Goal: Task Accomplishment & Management: Use online tool/utility

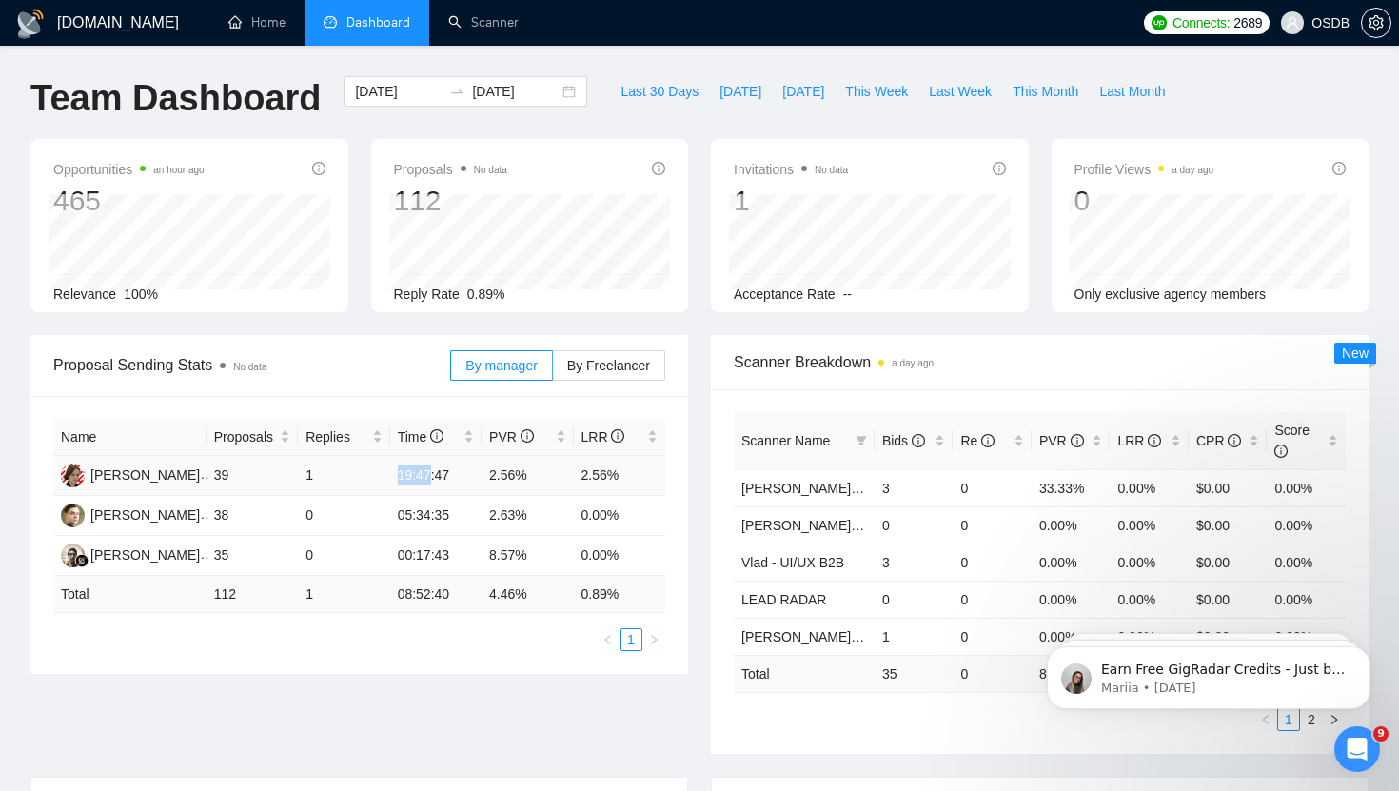
drag, startPoint x: 397, startPoint y: 477, endPoint x: 435, endPoint y: 477, distance: 38.1
click at [435, 477] on td "19:47:47" at bounding box center [435, 476] width 91 height 40
click at [520, 649] on ul "1" at bounding box center [359, 639] width 612 height 23
drag, startPoint x: 399, startPoint y: 559, endPoint x: 461, endPoint y: 558, distance: 61.9
click at [461, 558] on td "00:17:43" at bounding box center [435, 556] width 91 height 40
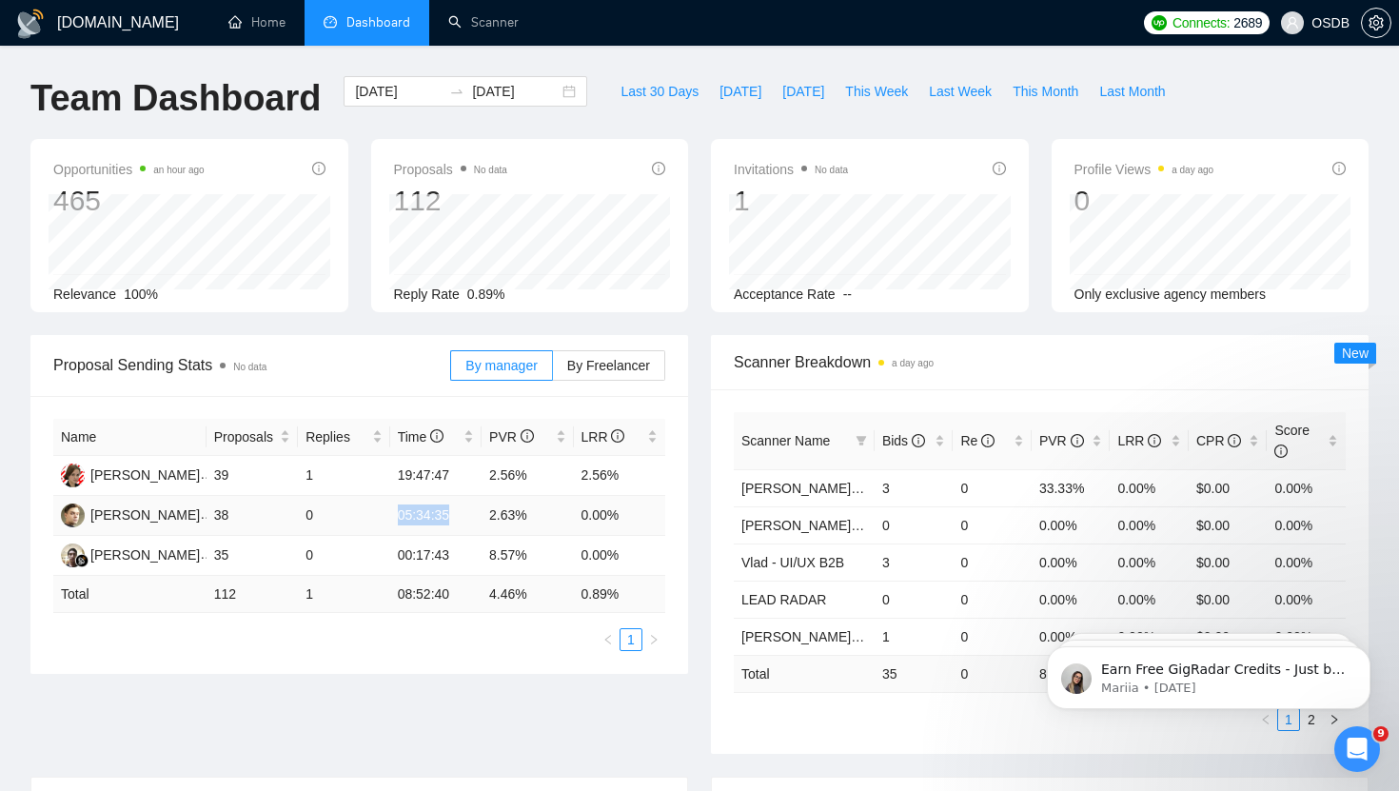
drag, startPoint x: 393, startPoint y: 514, endPoint x: 460, endPoint y: 518, distance: 66.7
click at [460, 519] on td "05:34:35" at bounding box center [435, 516] width 91 height 40
click at [471, 518] on td "05:34:35" at bounding box center [435, 516] width 91 height 40
drag, startPoint x: 400, startPoint y: 478, endPoint x: 435, endPoint y: 477, distance: 35.2
click at [435, 477] on td "19:47:47" at bounding box center [435, 476] width 91 height 40
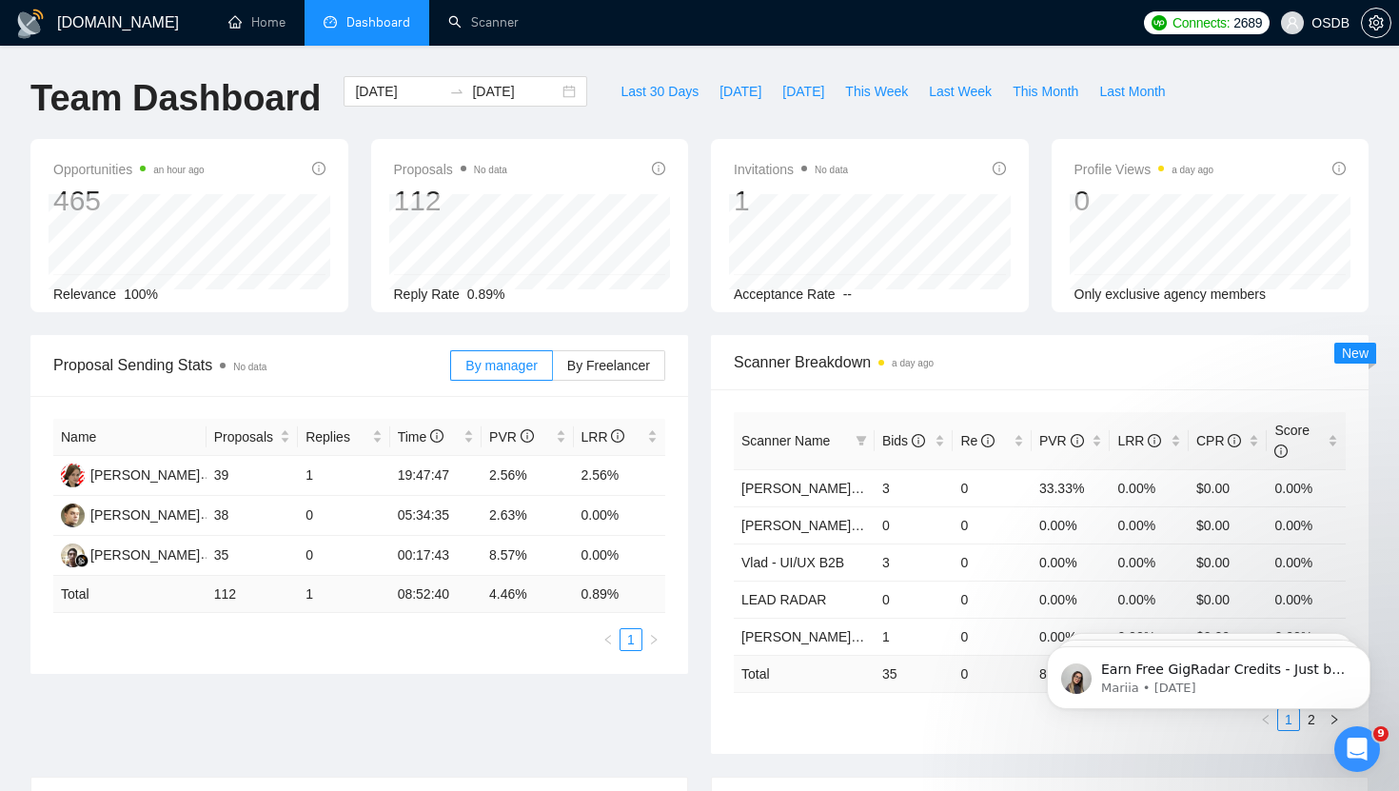
click at [459, 658] on div "Name Proposals Replies Time PVR LRR [PERSON_NAME] 39 1 19:47:47 2.56% 2.56% [PE…" at bounding box center [359, 535] width 658 height 278
drag, startPoint x: 304, startPoint y: 473, endPoint x: 326, endPoint y: 473, distance: 21.9
click at [326, 473] on td "1" at bounding box center [343, 476] width 91 height 40
click at [330, 474] on td "1" at bounding box center [343, 476] width 91 height 40
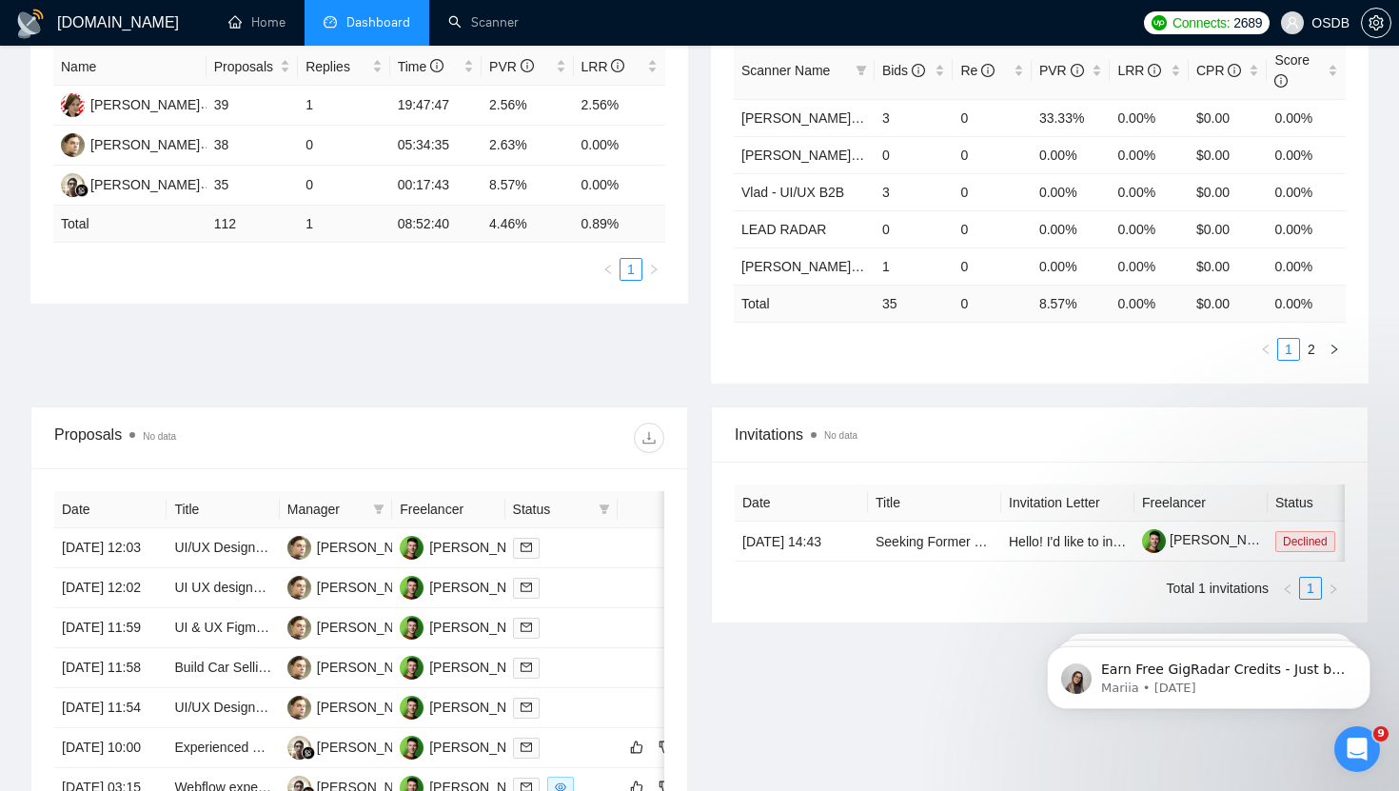
scroll to position [293, 0]
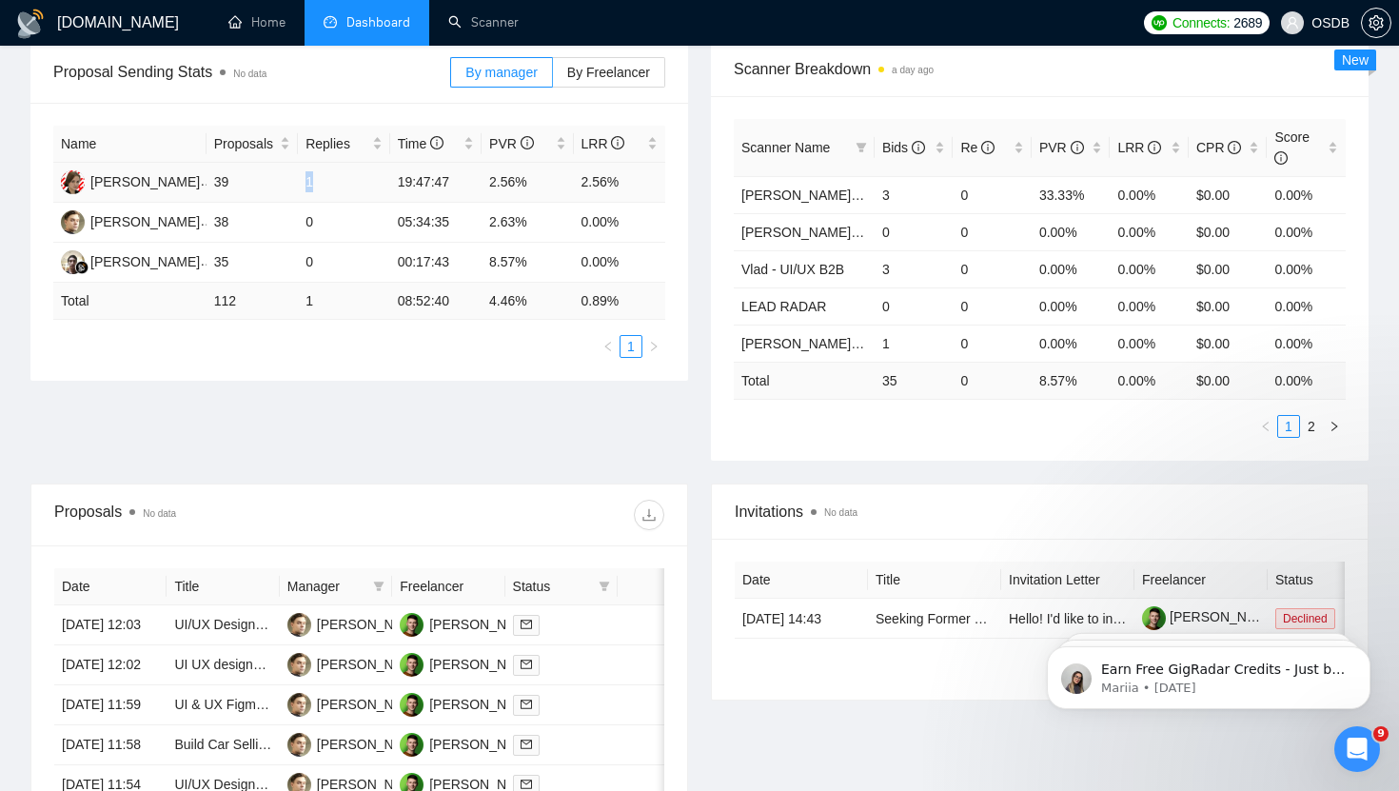
drag, startPoint x: 307, startPoint y: 180, endPoint x: 319, endPoint y: 178, distance: 11.6
click at [319, 178] on td "1" at bounding box center [343, 183] width 91 height 40
click at [398, 396] on div "Proposal Sending Stats No data By manager By Freelancer Name Proposals Replies …" at bounding box center [699, 263] width 1361 height 442
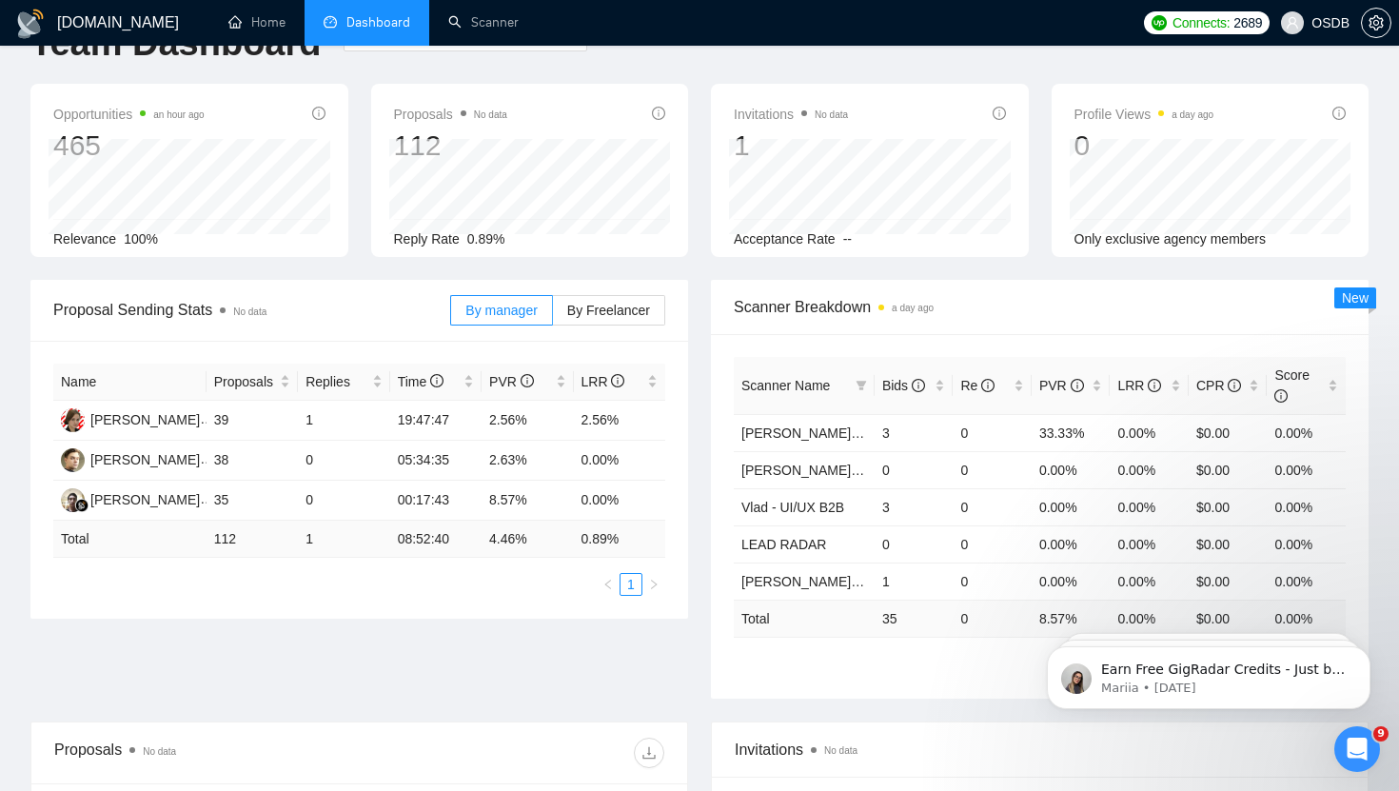
scroll to position [23, 0]
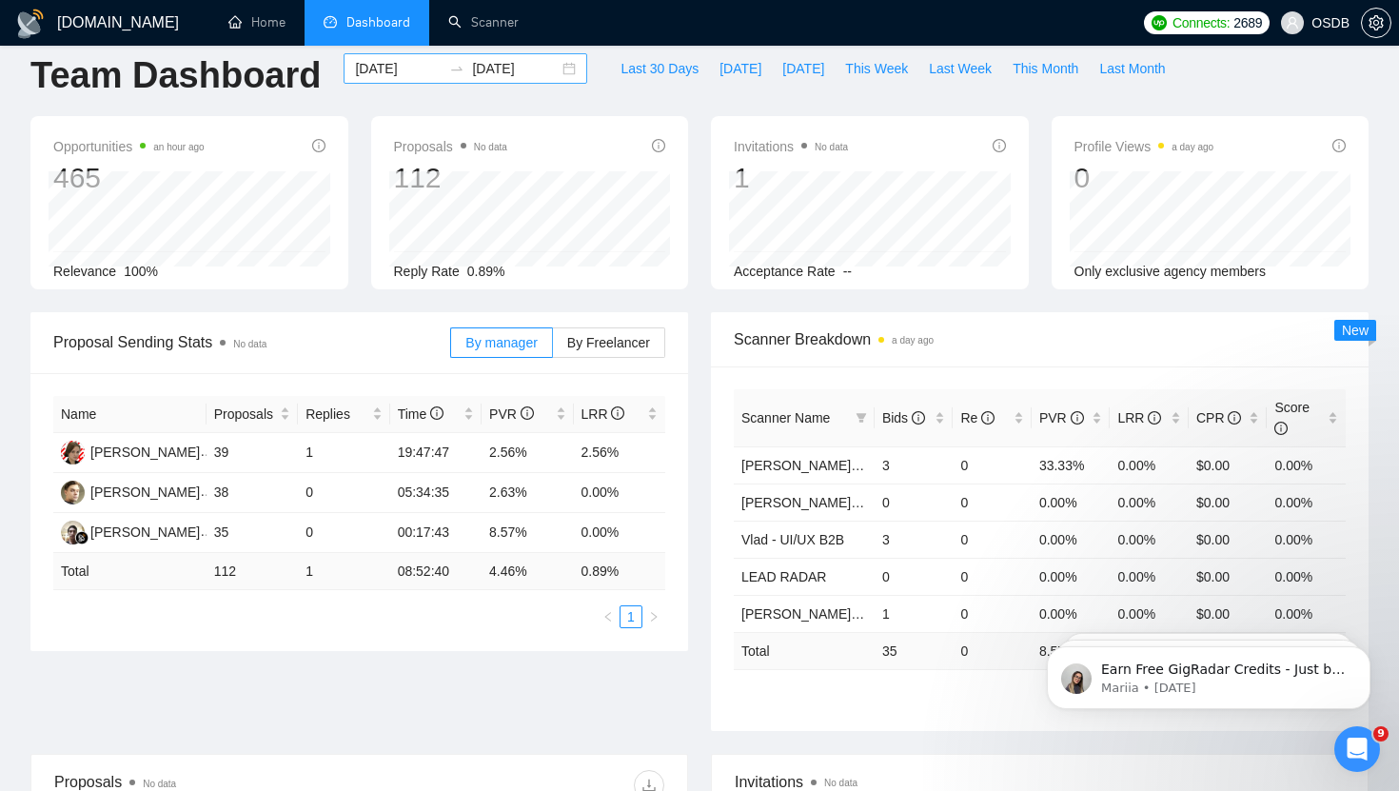
click at [559, 64] on div "[DATE] [DATE]" at bounding box center [466, 68] width 244 height 30
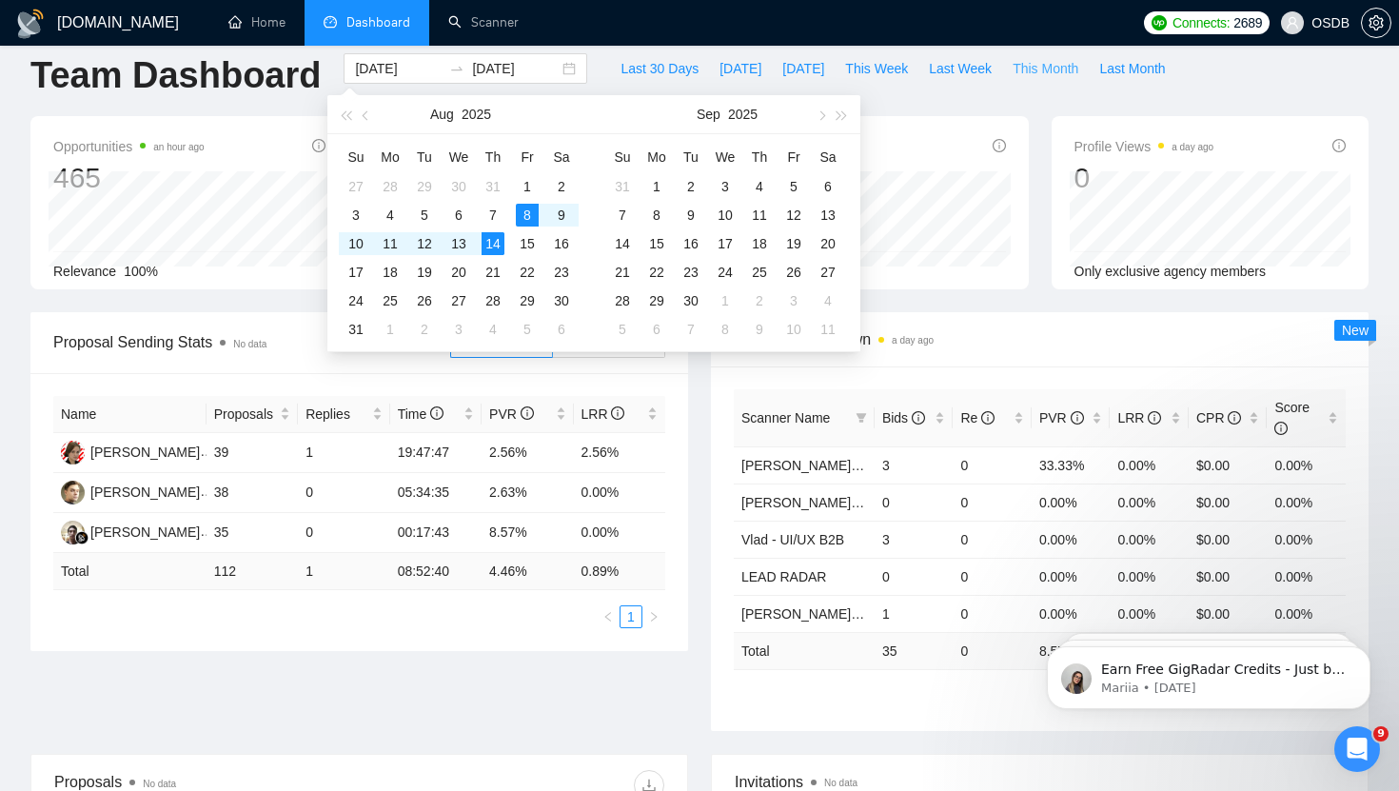
click at [1054, 77] on span "This Month" at bounding box center [1045, 68] width 66 height 21
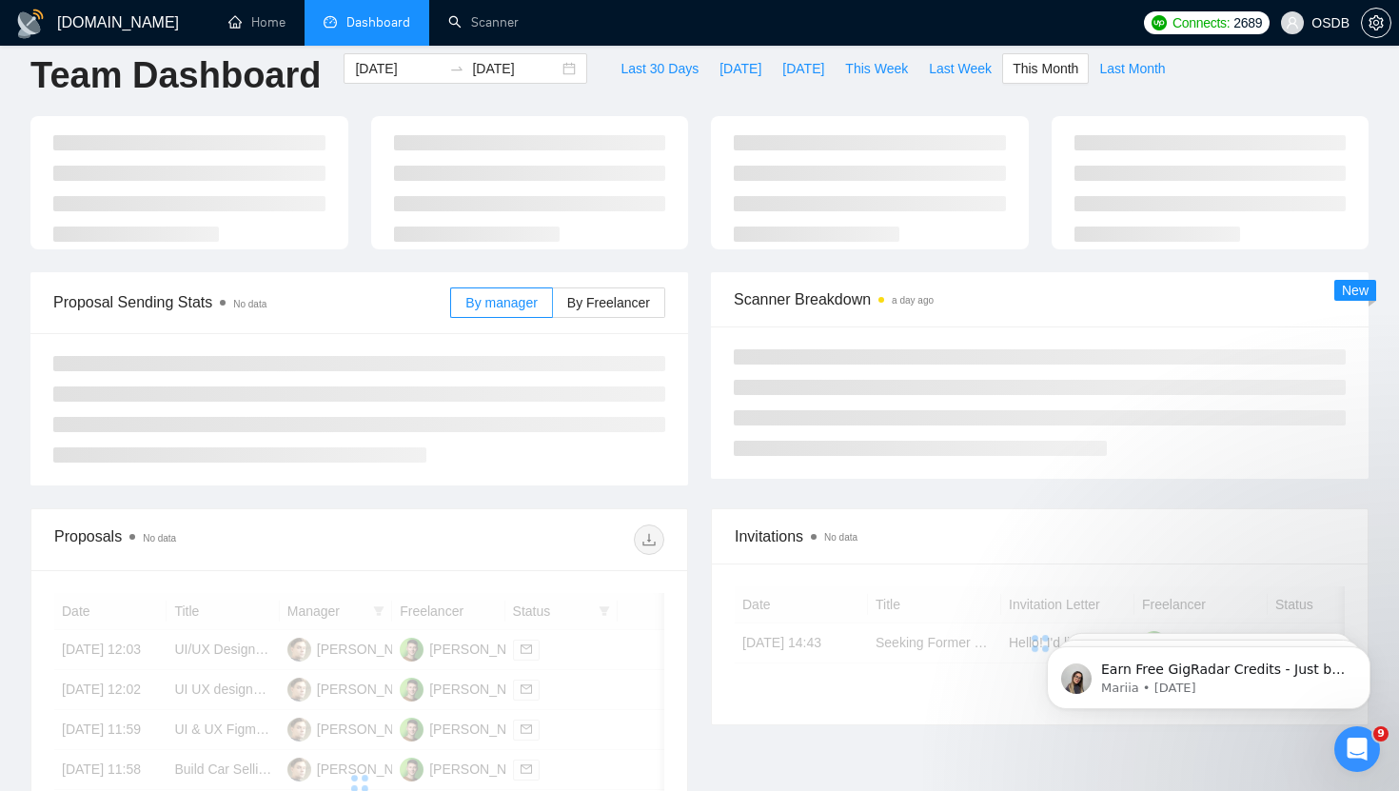
type input "[DATE]"
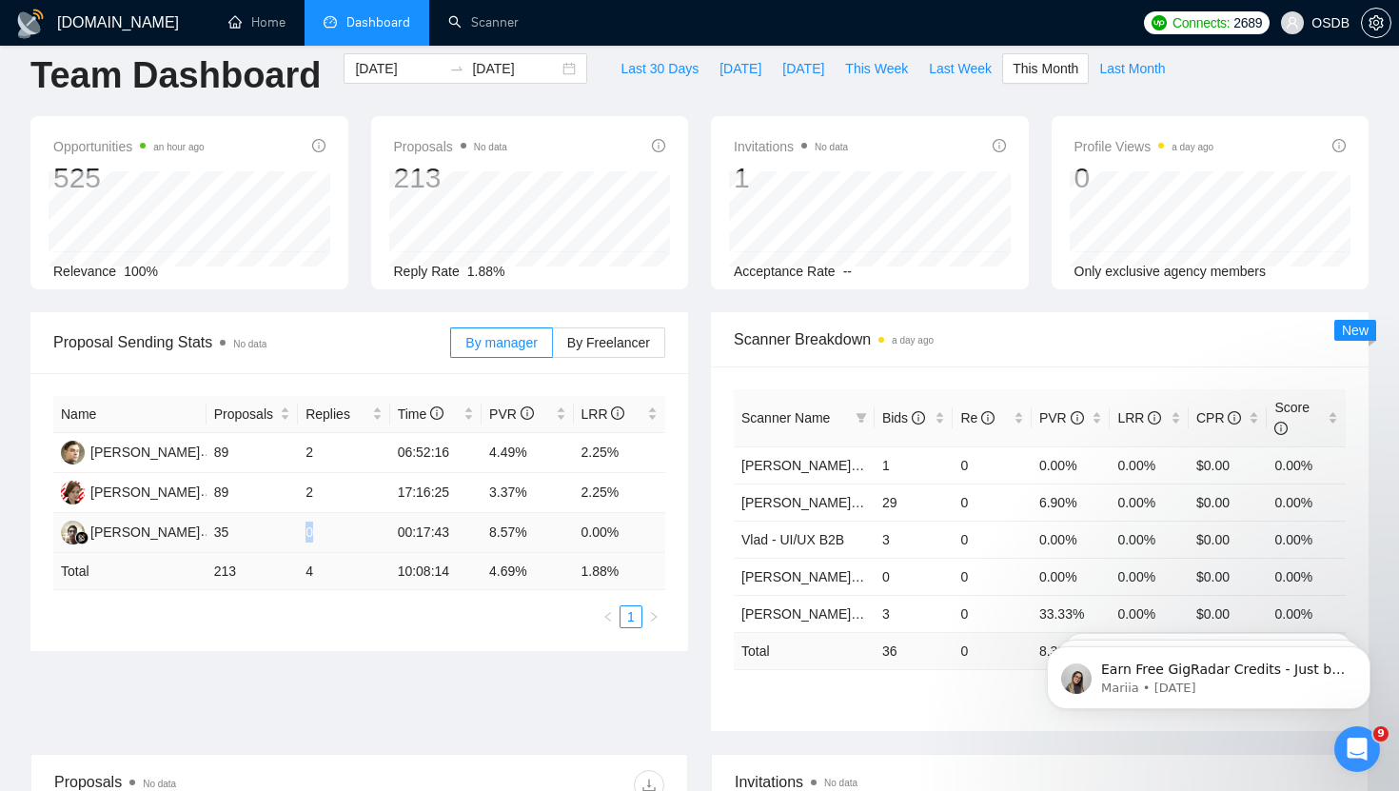
drag, startPoint x: 298, startPoint y: 531, endPoint x: 318, endPoint y: 532, distance: 20.0
click at [318, 532] on td "0" at bounding box center [343, 533] width 91 height 40
click at [485, 741] on div "Proposal Sending Stats No data By manager By Freelancer Name Proposals Replies …" at bounding box center [699, 533] width 1361 height 442
drag, startPoint x: 394, startPoint y: 495, endPoint x: 439, endPoint y: 500, distance: 45.0
click at [439, 500] on td "17:16:25" at bounding box center [435, 493] width 91 height 40
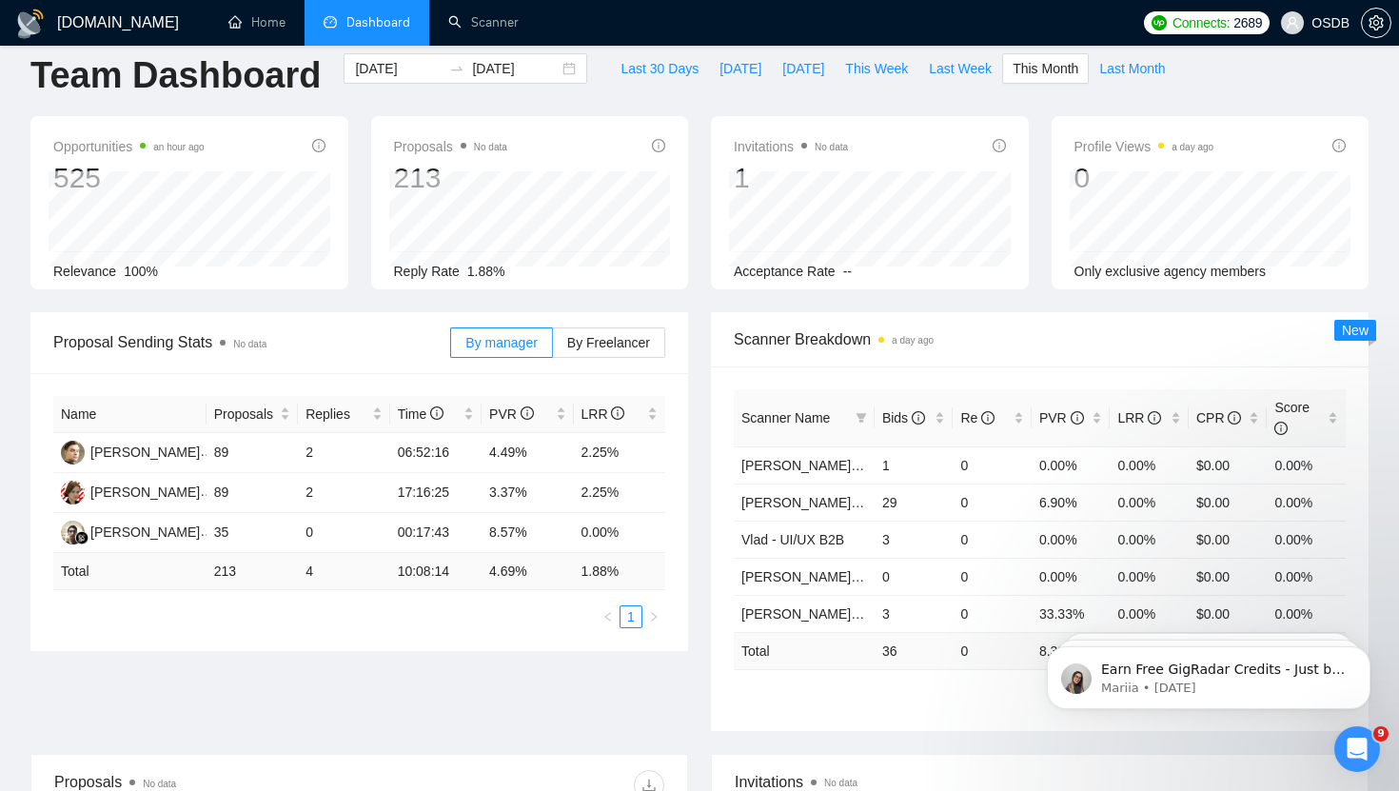
click at [475, 578] on td "10:08:14" at bounding box center [435, 571] width 91 height 37
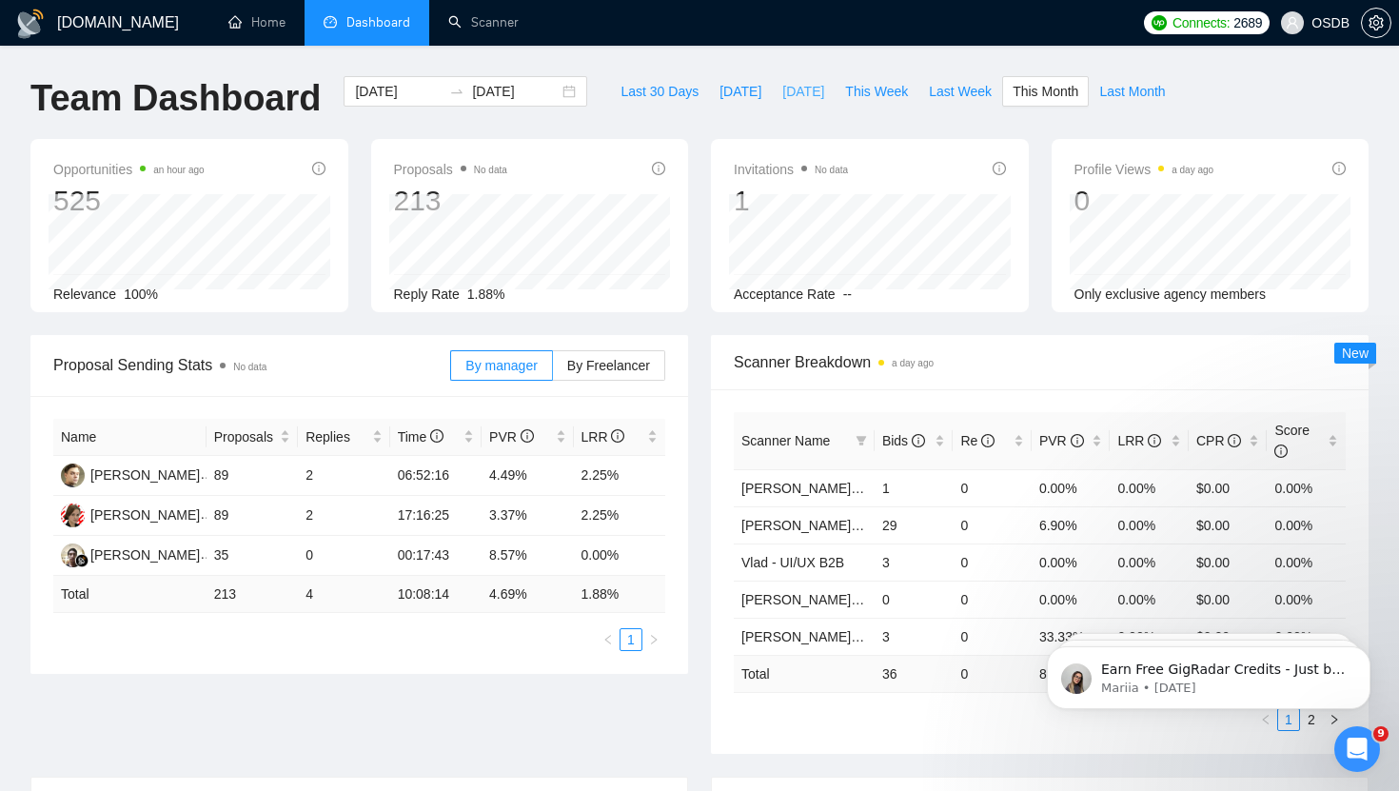
click at [794, 96] on span "[DATE]" at bounding box center [803, 91] width 42 height 21
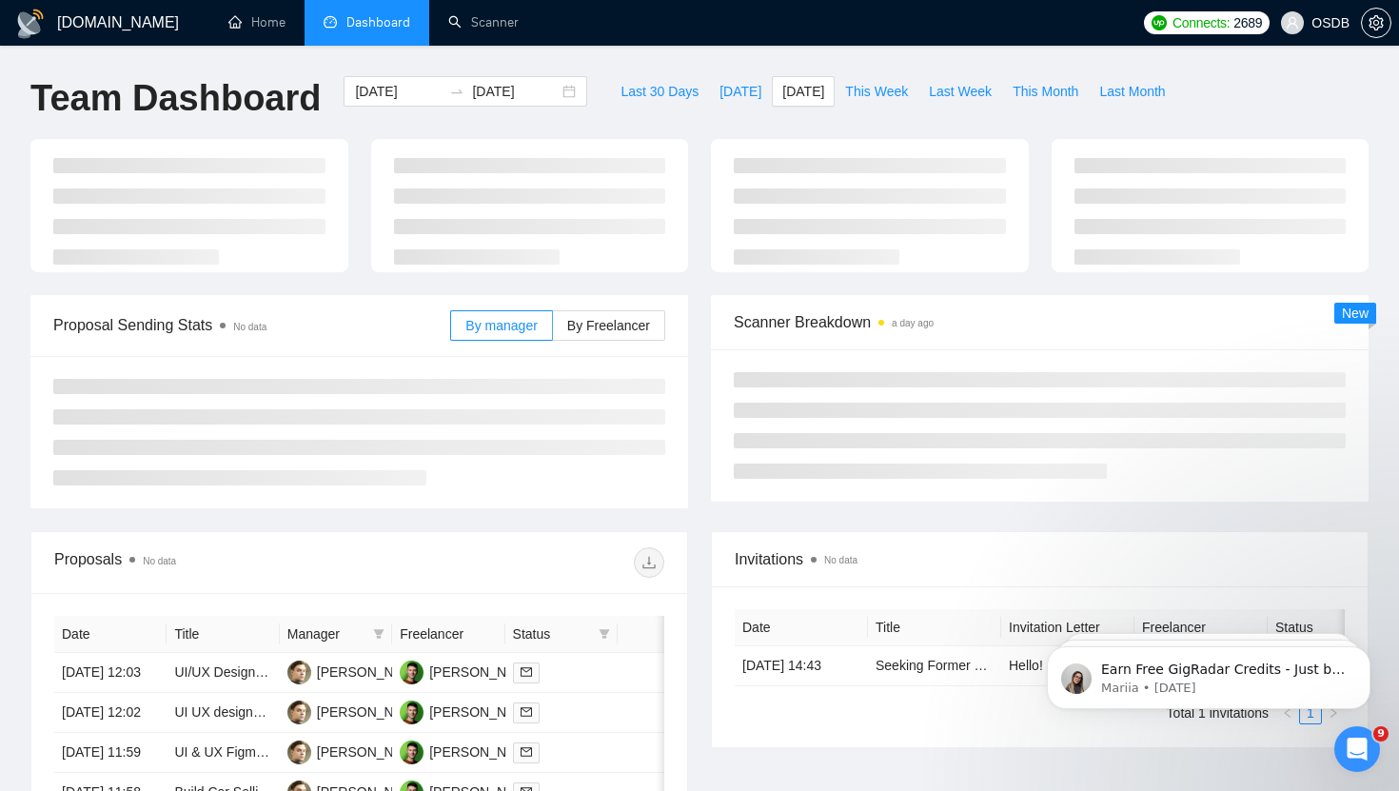
type input "[DATE]"
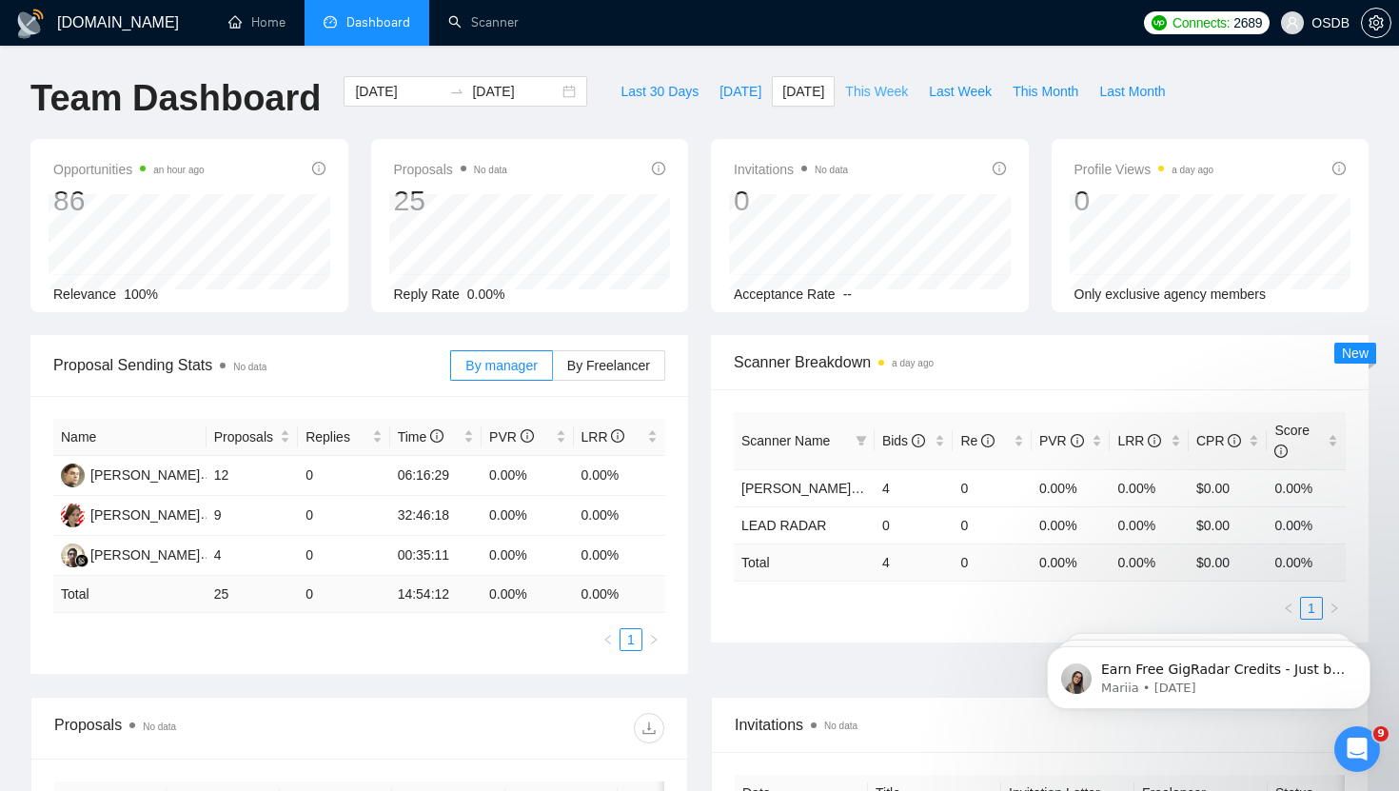
click at [902, 93] on span "This Week" at bounding box center [876, 91] width 63 height 21
type input "[DATE]"
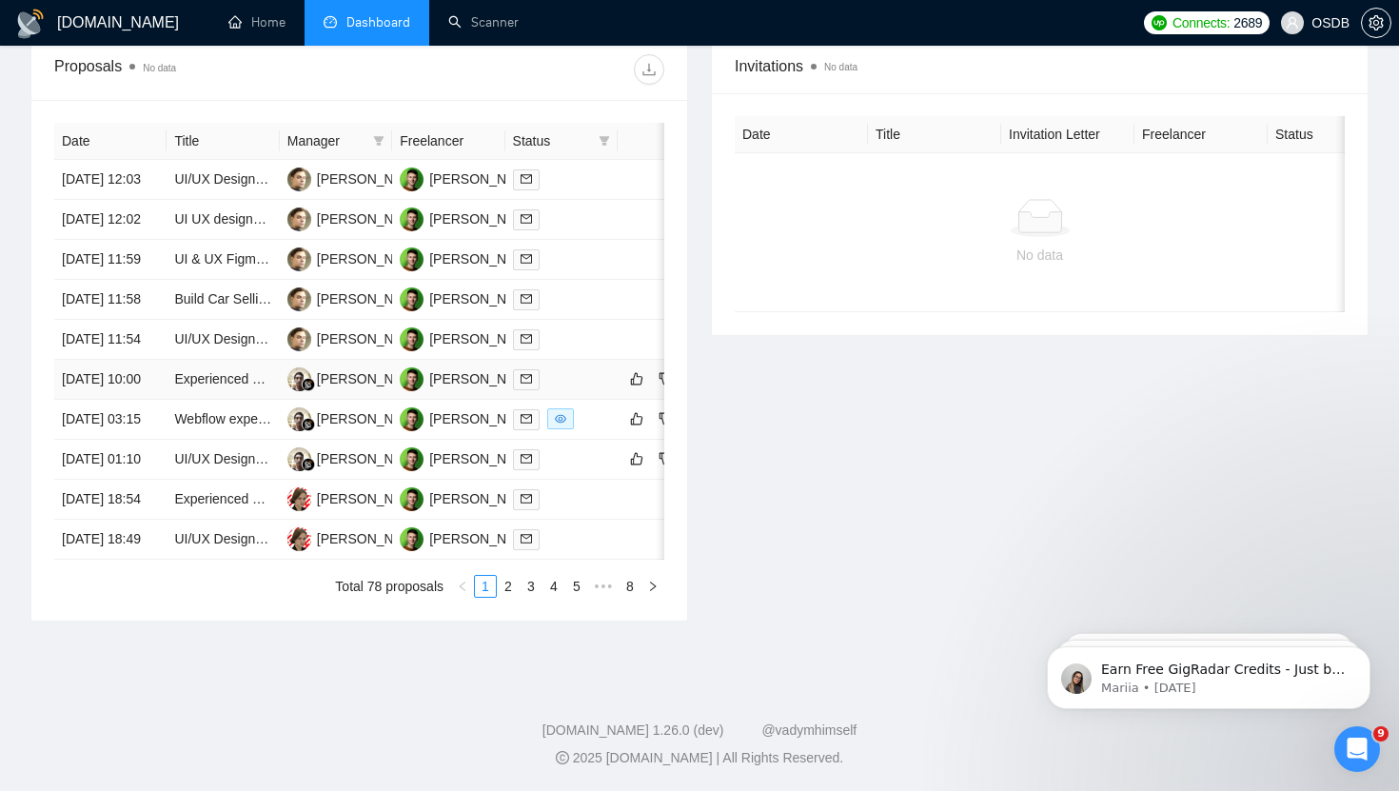
scroll to position [836, 0]
click at [508, 597] on link "2" at bounding box center [508, 586] width 21 height 21
click at [529, 597] on link "3" at bounding box center [530, 586] width 21 height 21
click at [554, 597] on link "4" at bounding box center [553, 586] width 21 height 21
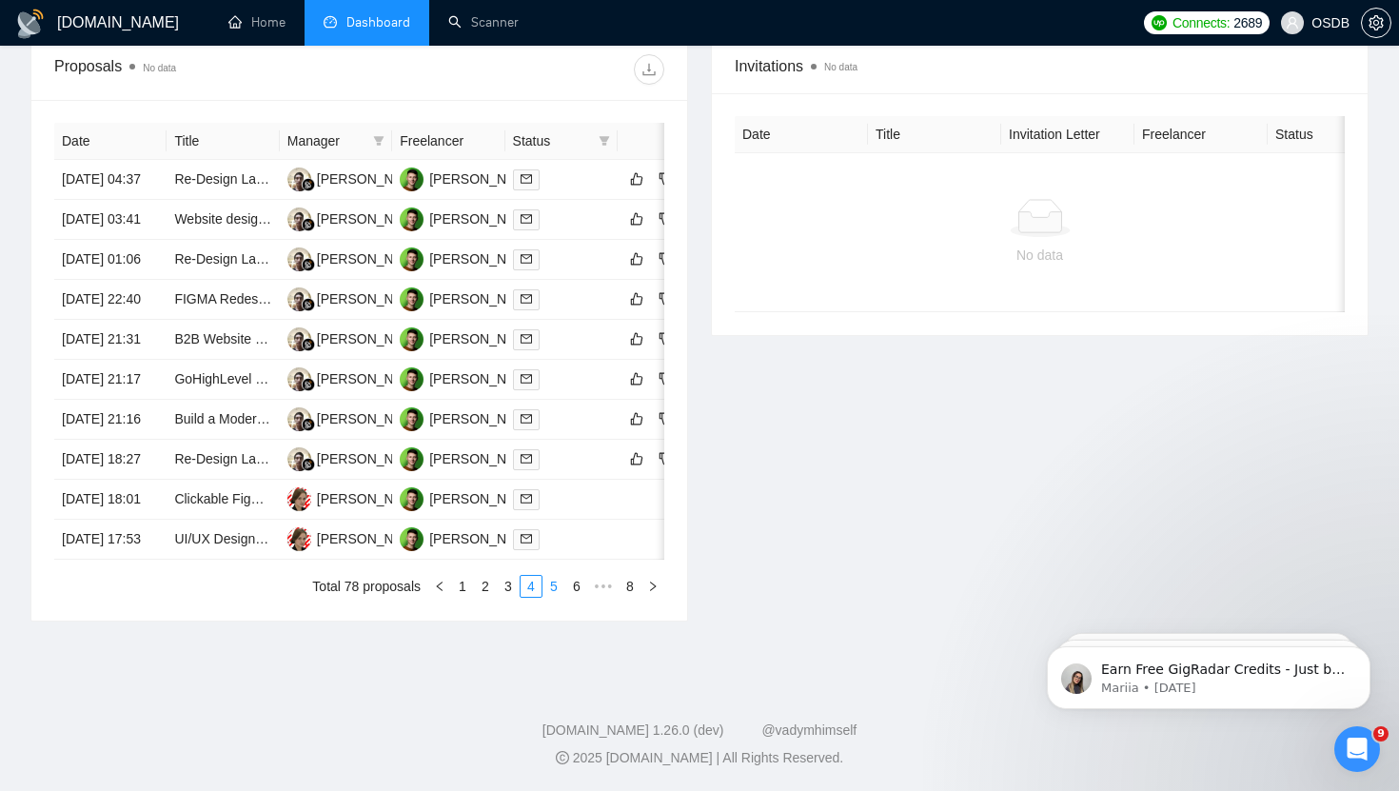
click at [560, 597] on link "5" at bounding box center [553, 586] width 21 height 21
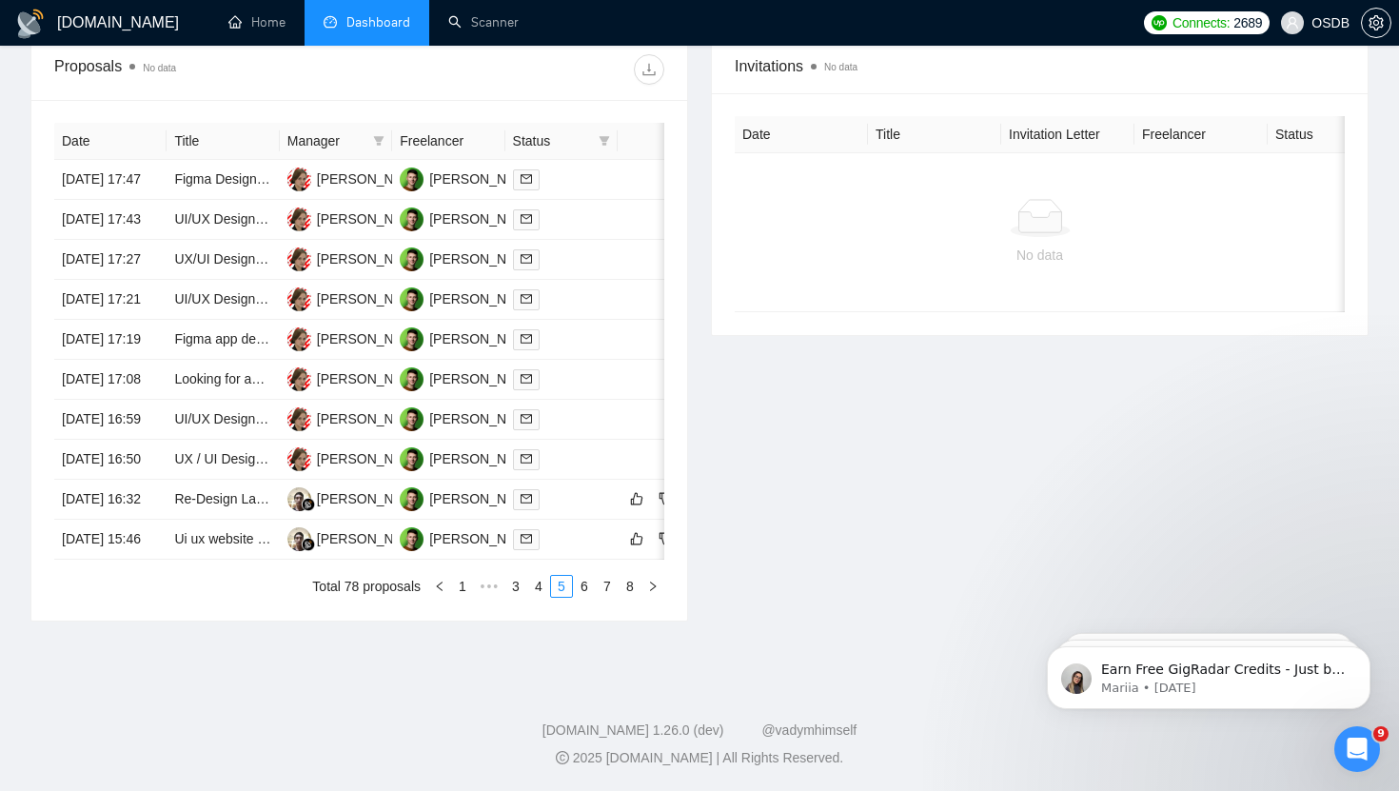
scroll to position [835, 0]
click at [581, 597] on link "6" at bounding box center [584, 586] width 21 height 21
click at [599, 597] on link "7" at bounding box center [607, 586] width 21 height 21
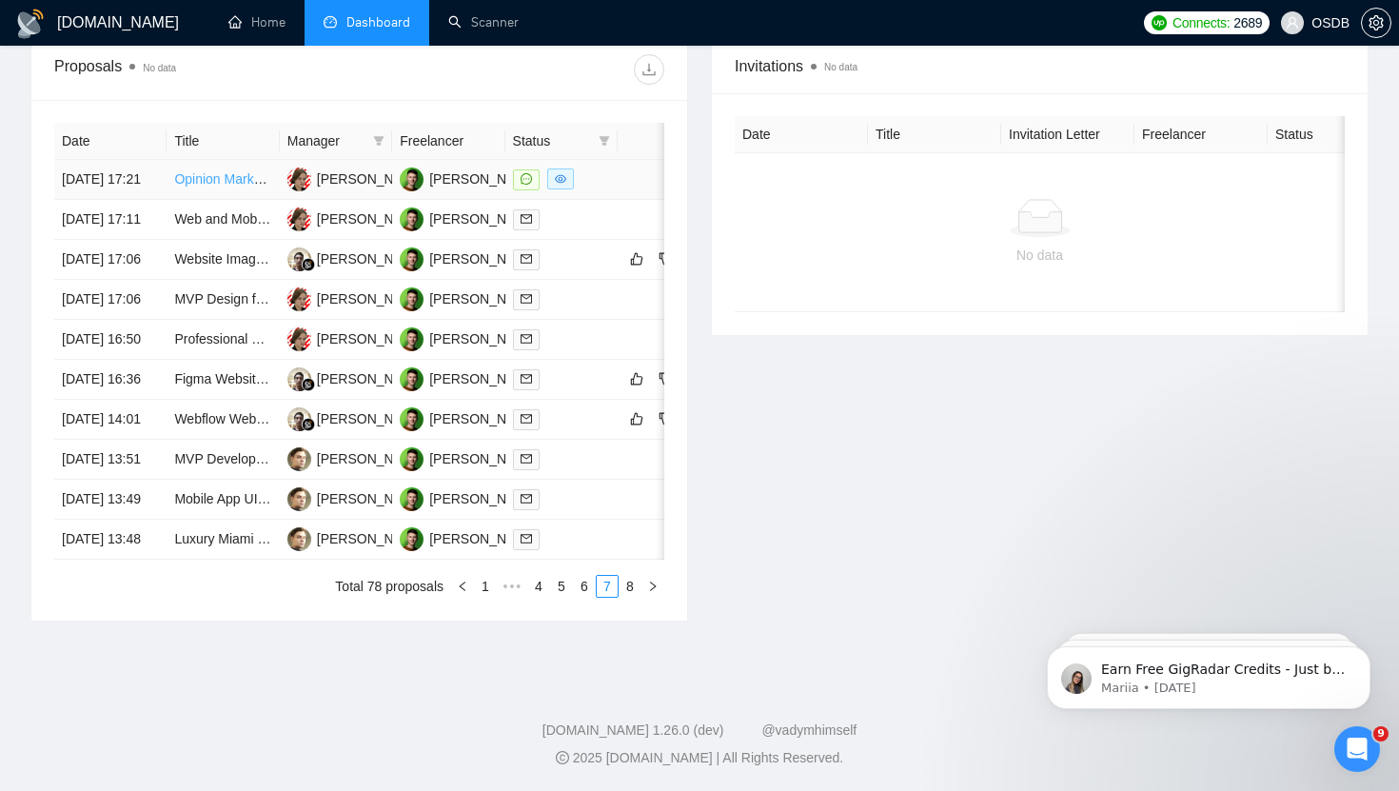
click at [273, 171] on link "Opinion Market Interface Design" at bounding box center [269, 178] width 191 height 15
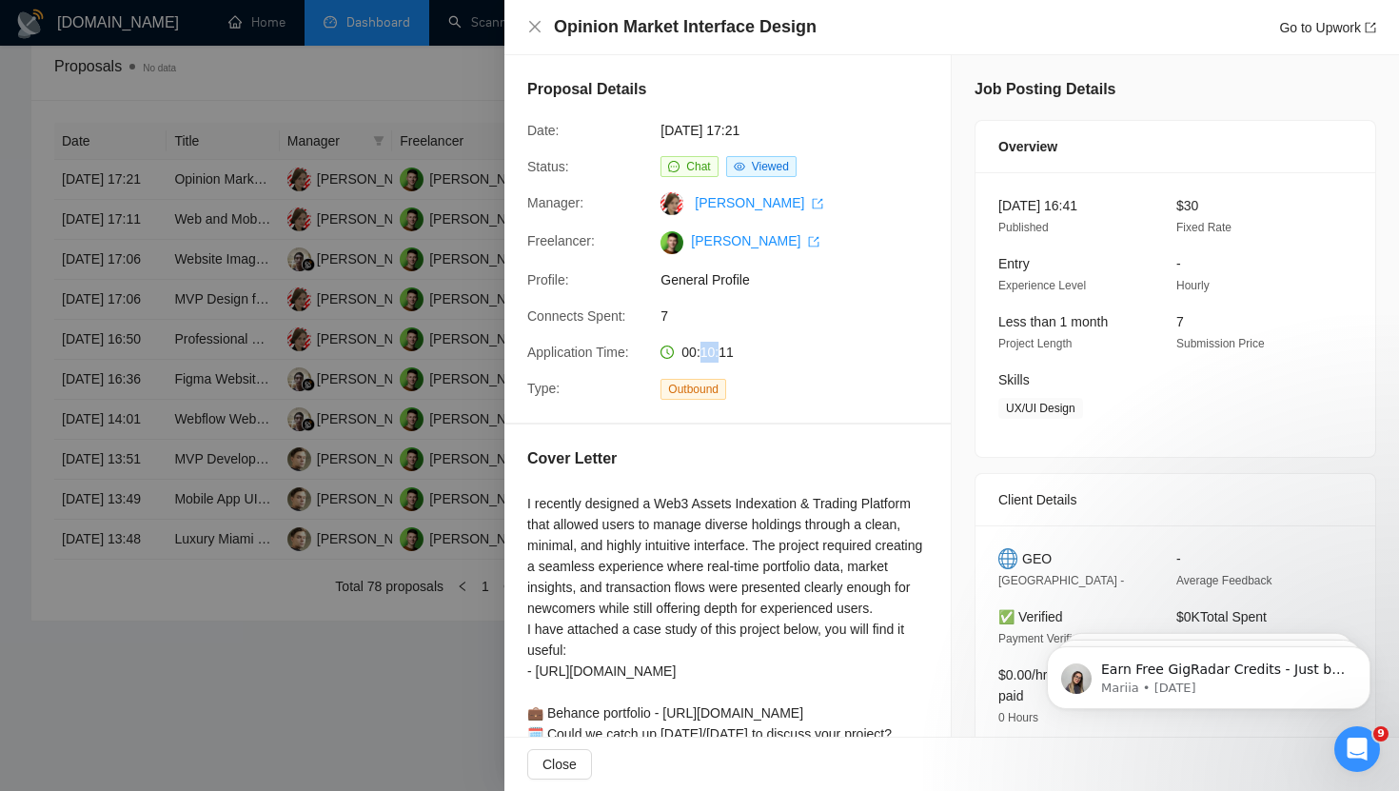
drag, startPoint x: 706, startPoint y: 354, endPoint x: 722, endPoint y: 355, distance: 16.2
click at [722, 355] on span "00:10:11" at bounding box center [707, 351] width 52 height 15
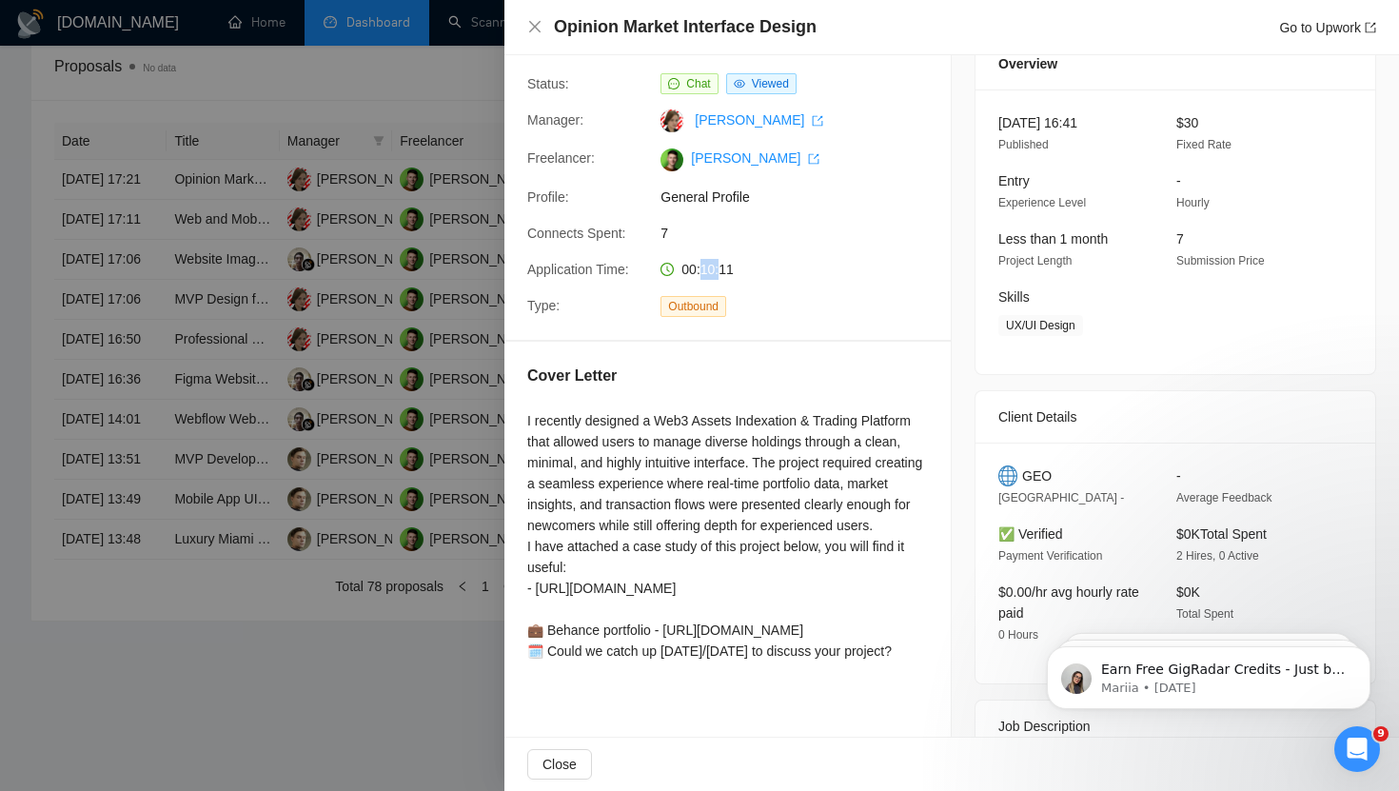
scroll to position [78, 0]
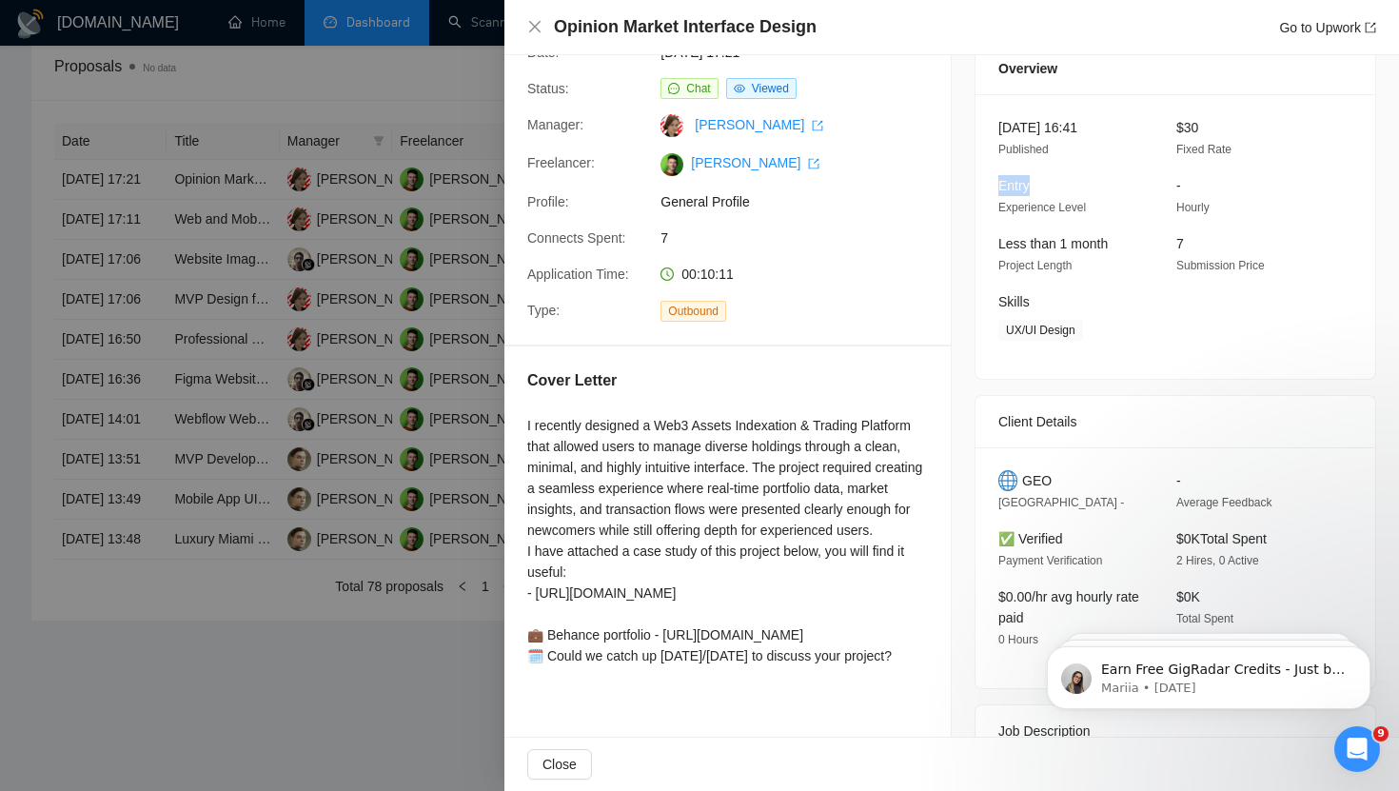
drag, startPoint x: 986, startPoint y: 186, endPoint x: 1066, endPoint y: 187, distance: 79.9
click at [1066, 187] on div "[DATE] 16:41 Published $30 Fixed Rate Entry Experience Level - Hourly Less than…" at bounding box center [1175, 236] width 400 height 285
click at [901, 208] on span "General Profile" at bounding box center [802, 201] width 285 height 21
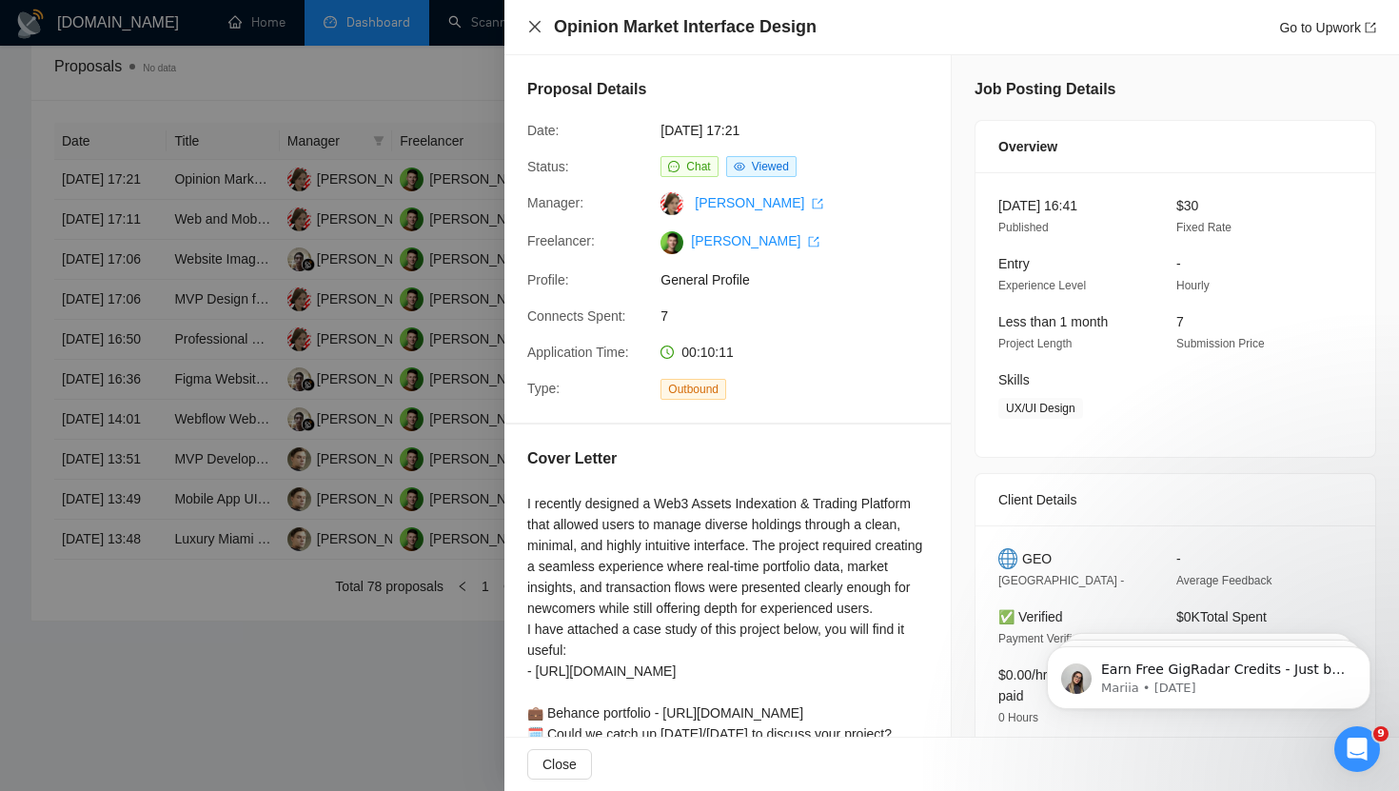
click at [534, 31] on icon "close" at bounding box center [534, 26] width 15 height 15
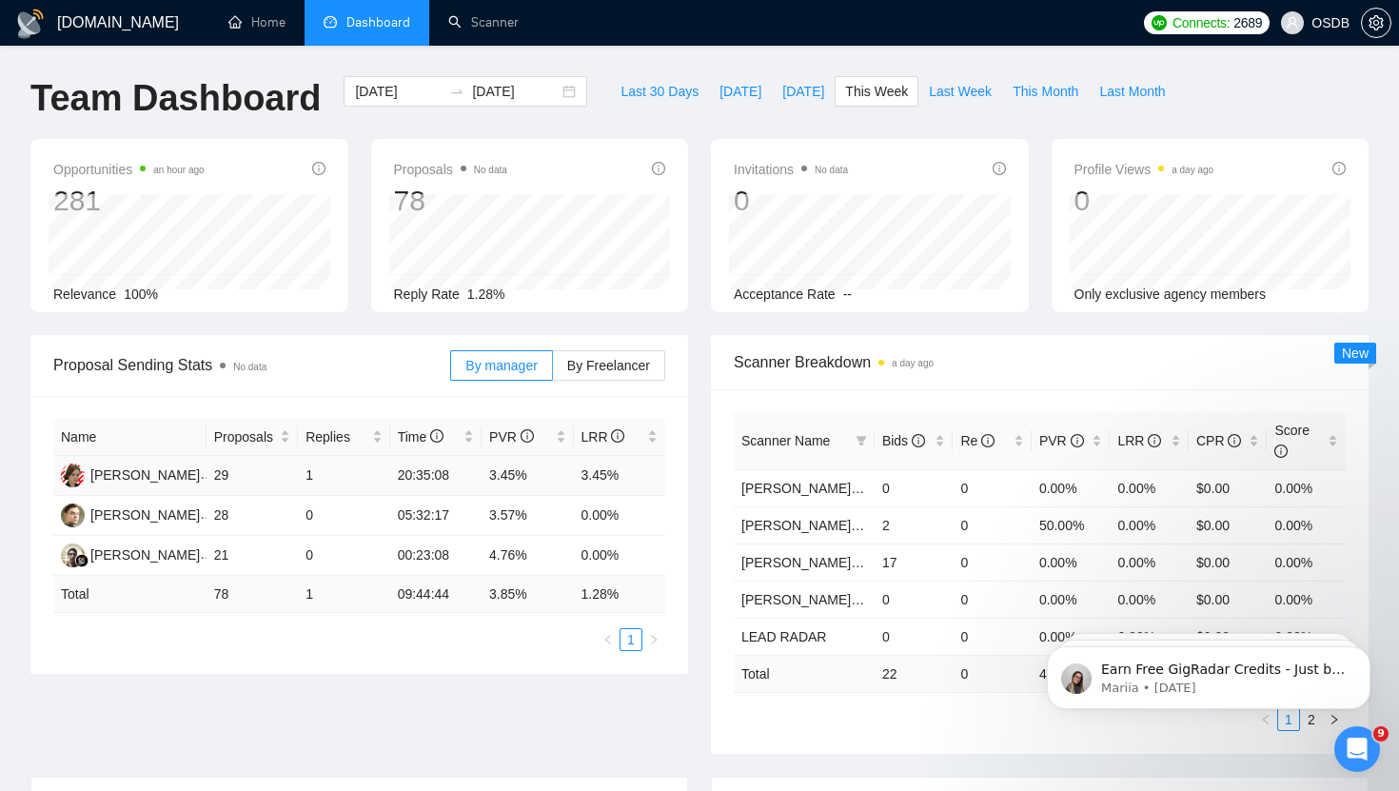
drag, startPoint x: 400, startPoint y: 479, endPoint x: 418, endPoint y: 479, distance: 18.1
click at [404, 479] on td "20:35:08" at bounding box center [435, 476] width 91 height 40
click at [462, 667] on div "Name Proposals Replies Time PVR LRR [PERSON_NAME] 29 1 20:35:08 3.45% 3.45% [PE…" at bounding box center [359, 535] width 658 height 278
click at [462, 28] on link "Scanner" at bounding box center [483, 22] width 70 height 16
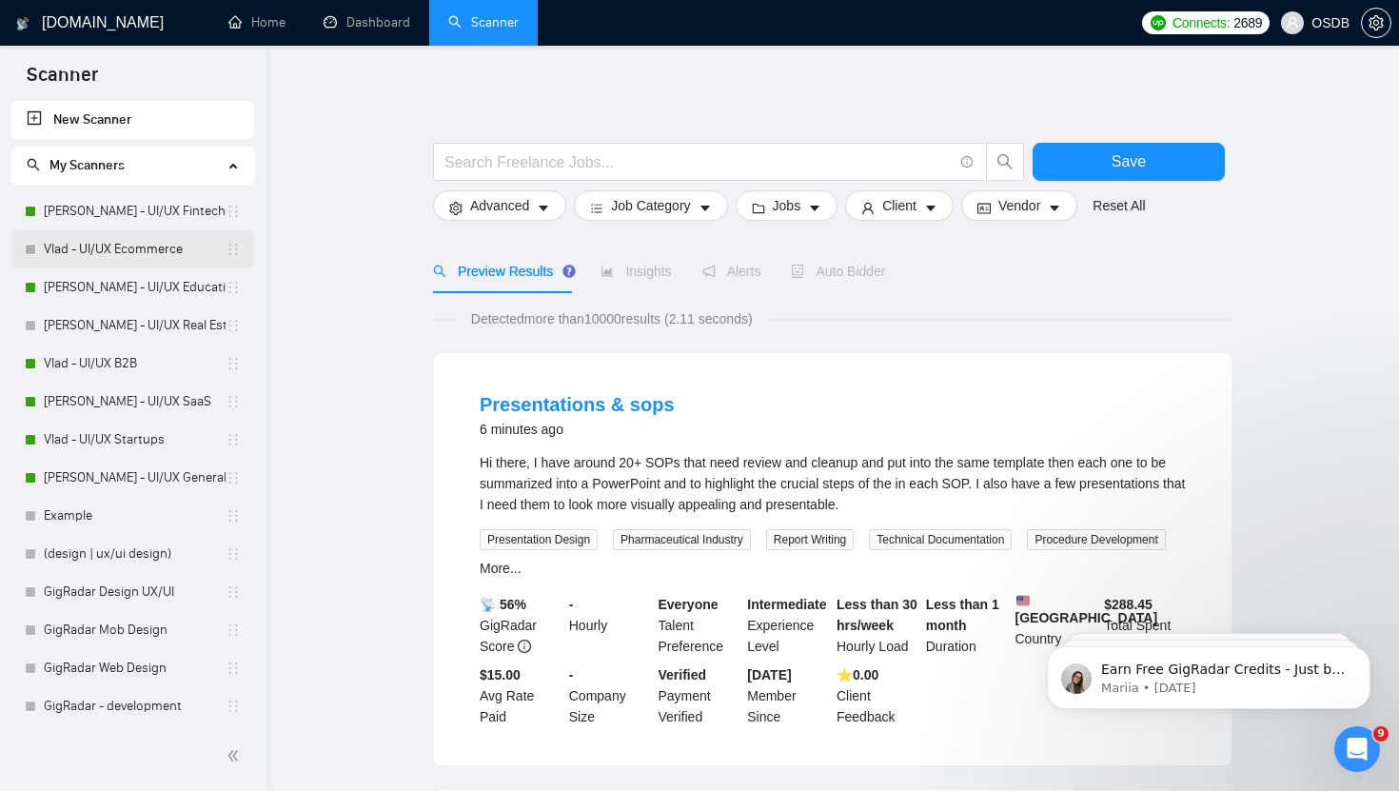
click at [172, 254] on link "Vlad - UI/UX Ecommerce" at bounding box center [135, 249] width 182 height 38
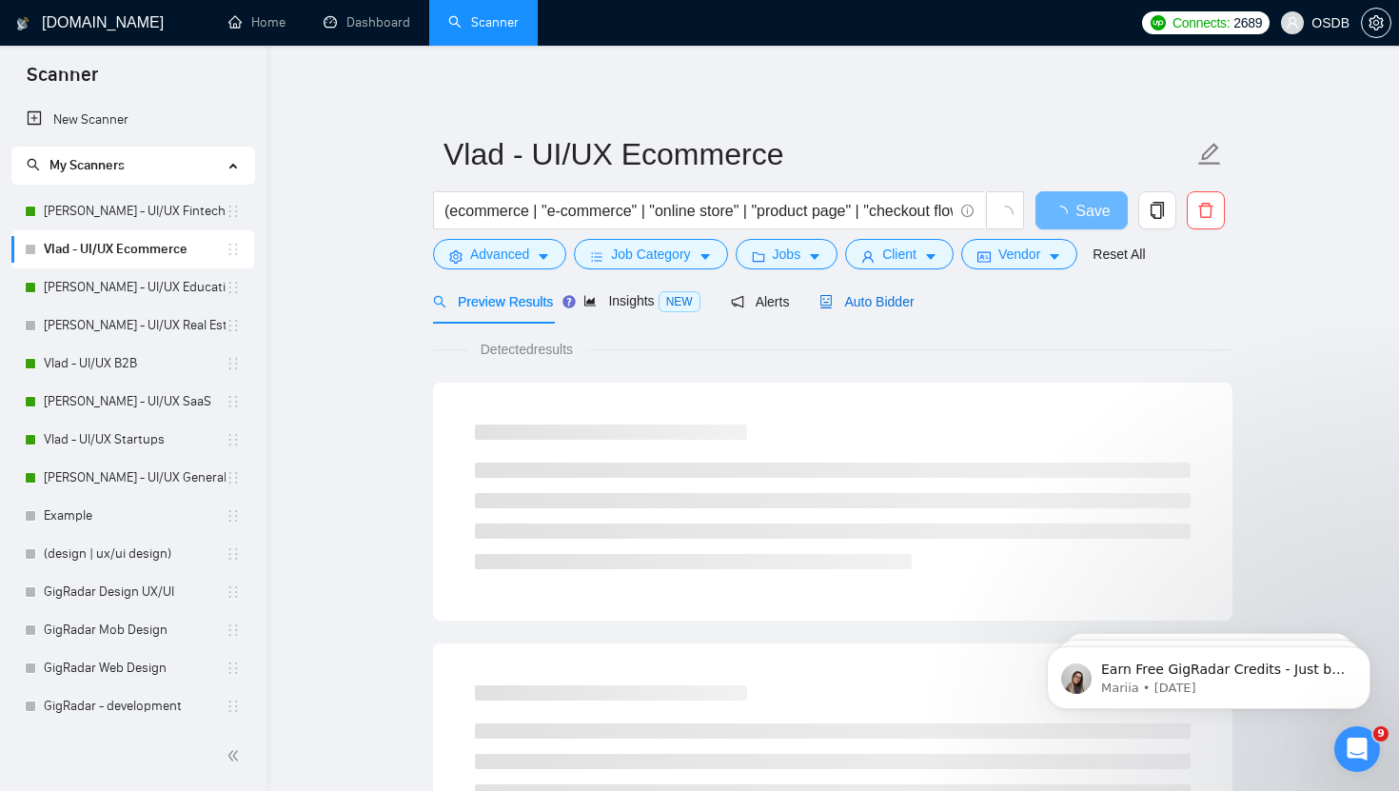
click at [861, 307] on span "Auto Bidder" at bounding box center [866, 301] width 94 height 15
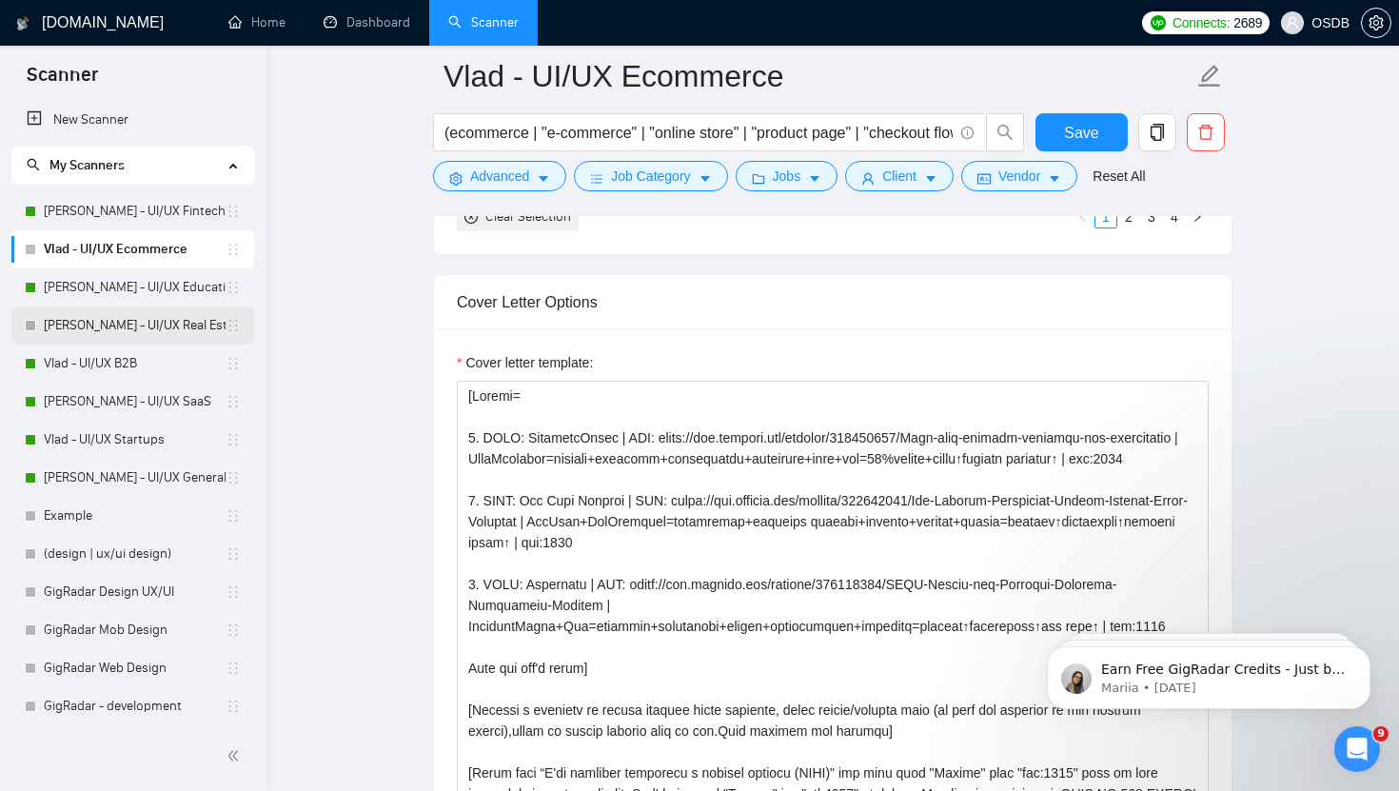
click at [164, 321] on link "[PERSON_NAME] - UI/UX Real Estate" at bounding box center [135, 325] width 182 height 38
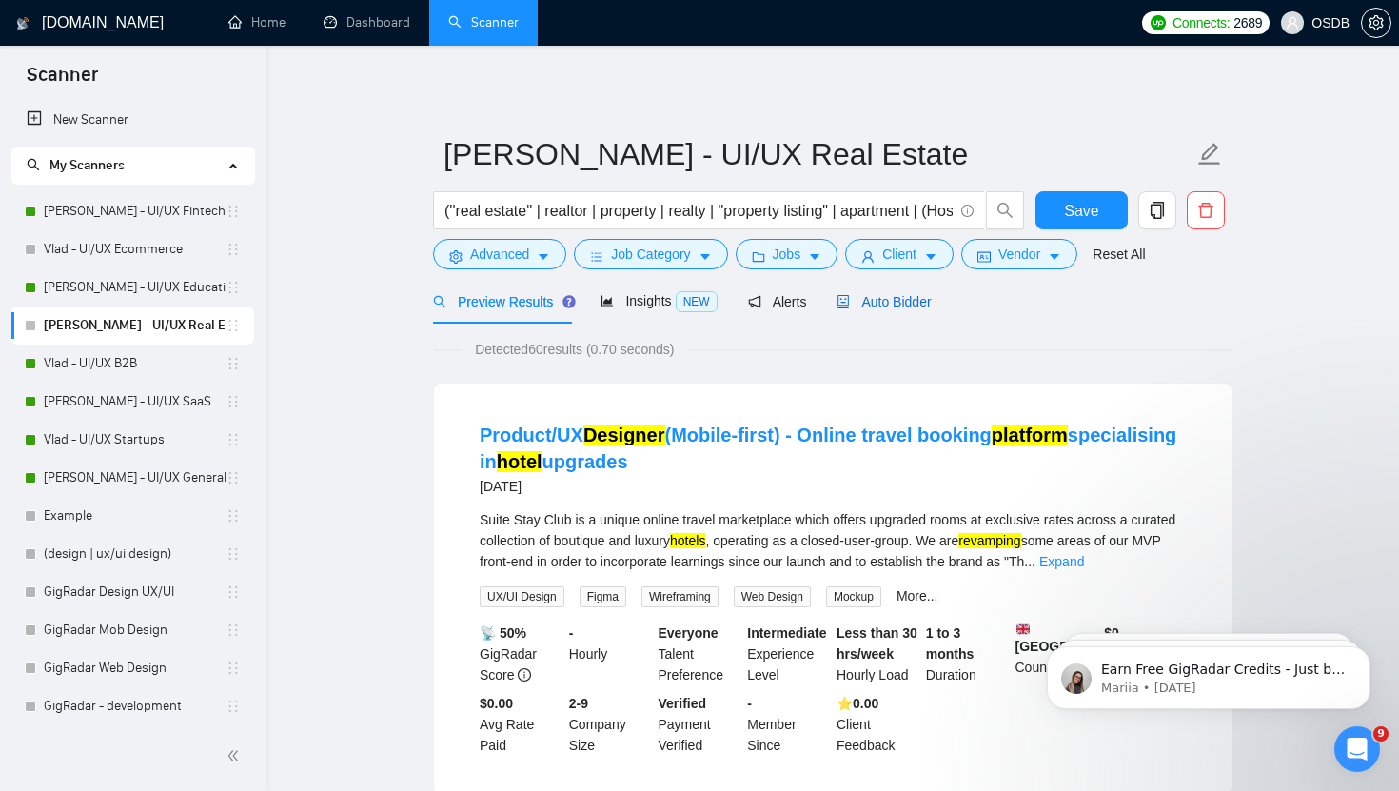
click at [870, 306] on span "Auto Bidder" at bounding box center [883, 301] width 94 height 15
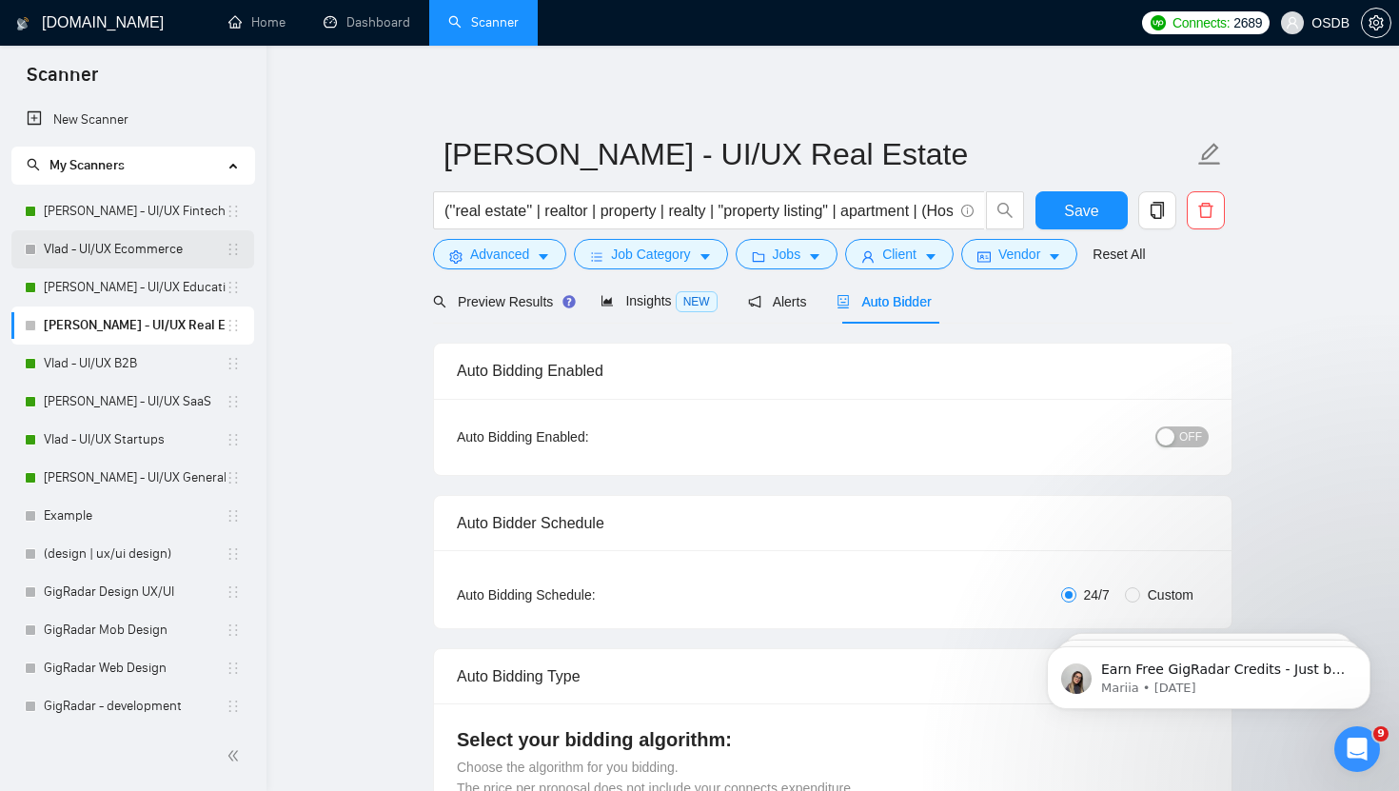
click at [127, 250] on link "Vlad - UI/UX Ecommerce" at bounding box center [135, 249] width 182 height 38
